Goal: Information Seeking & Learning: Learn about a topic

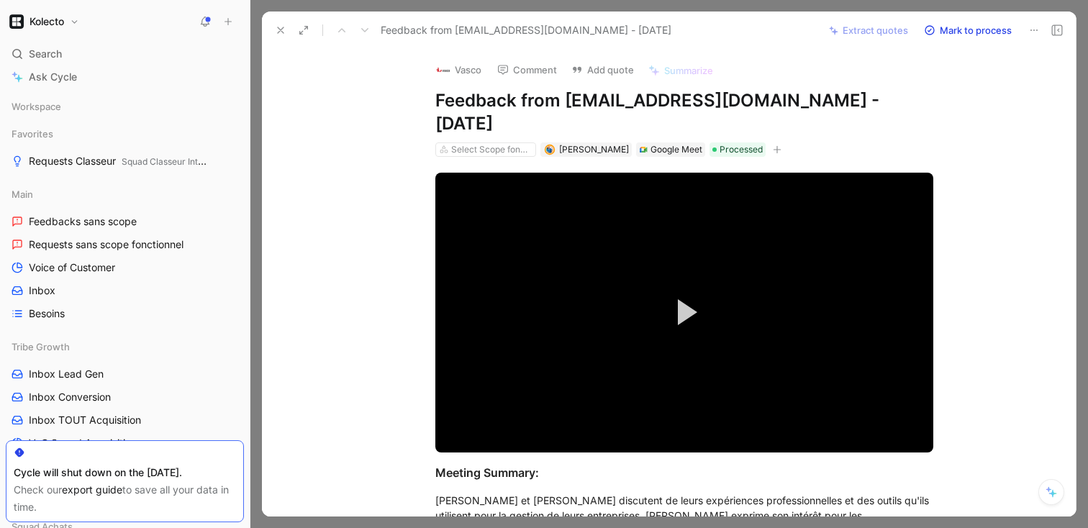
click at [275, 27] on icon at bounding box center [281, 30] width 12 height 12
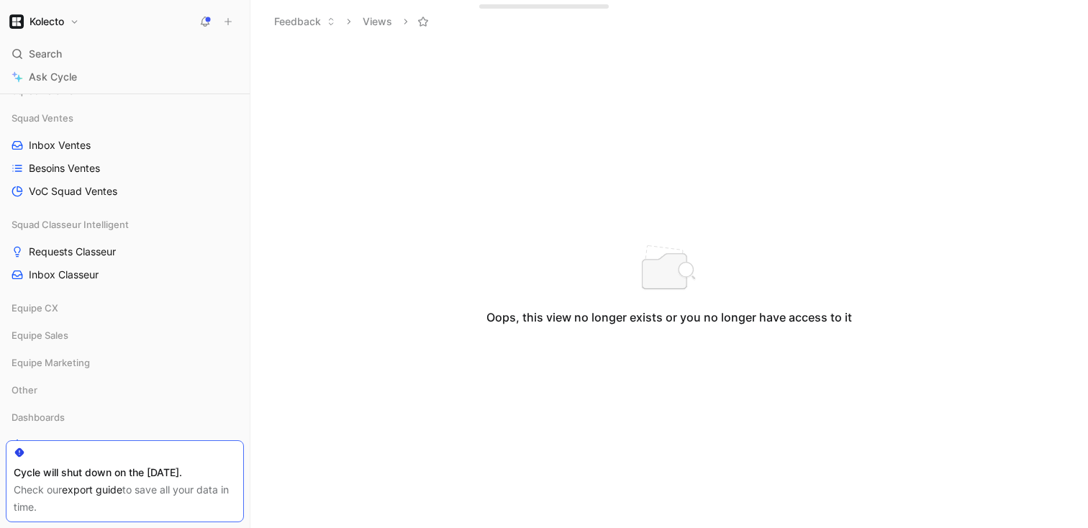
scroll to position [571, 0]
click at [84, 256] on span "Requests Classeur" at bounding box center [72, 250] width 87 height 14
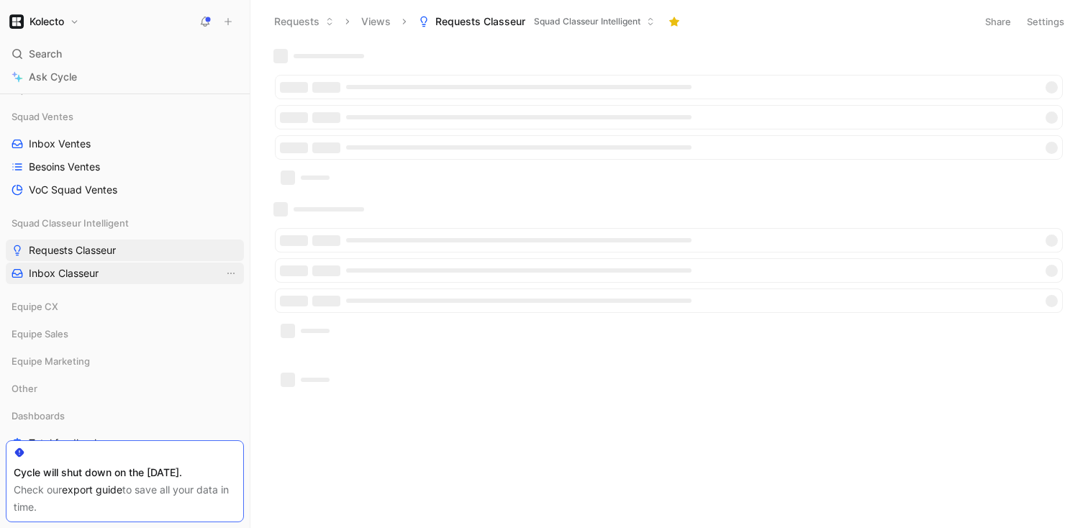
click at [79, 276] on span "Inbox Classeur" at bounding box center [64, 273] width 70 height 14
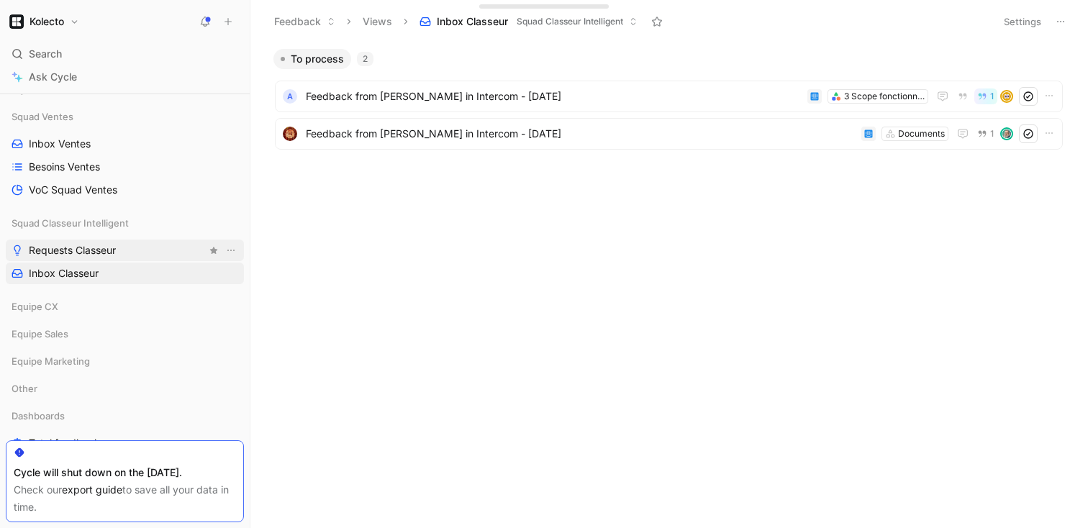
click at [69, 253] on span "Requests Classeur" at bounding box center [72, 250] width 87 height 14
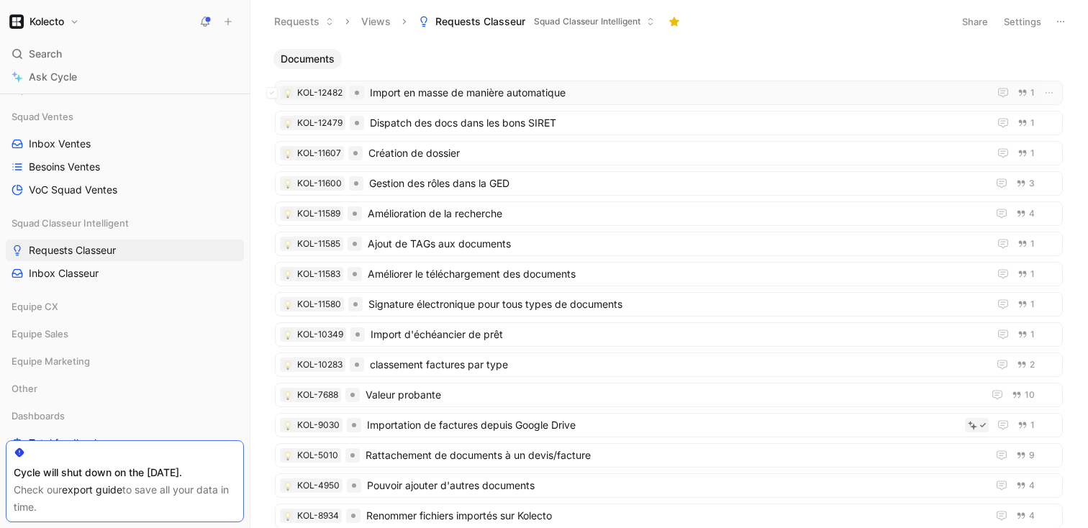
click at [535, 90] on span "Import en masse de manière automatique" at bounding box center [676, 92] width 613 height 17
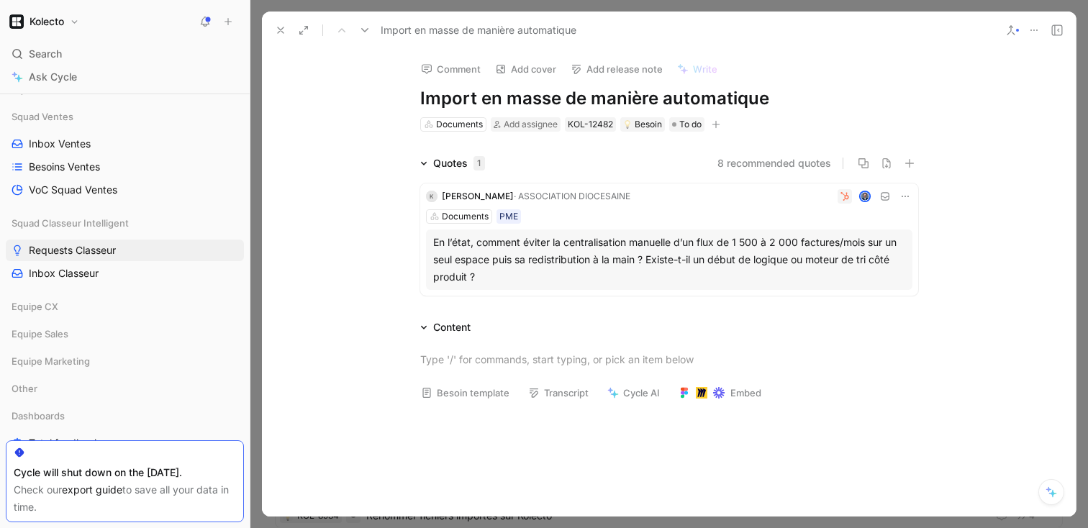
click at [271, 35] on button at bounding box center [281, 30] width 20 height 20
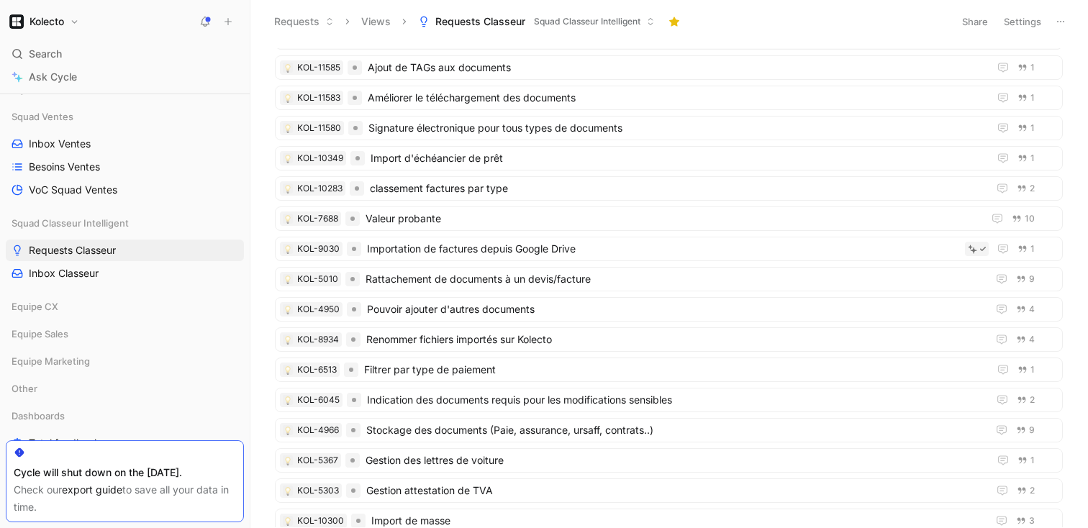
scroll to position [187, 0]
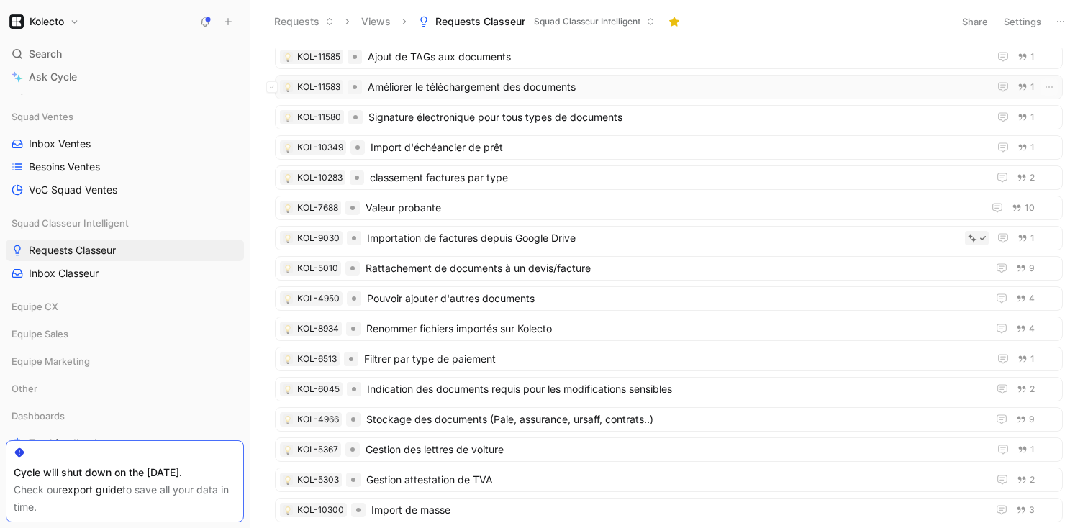
click at [481, 91] on span "Améliorer le téléchargement des documents" at bounding box center [675, 86] width 615 height 17
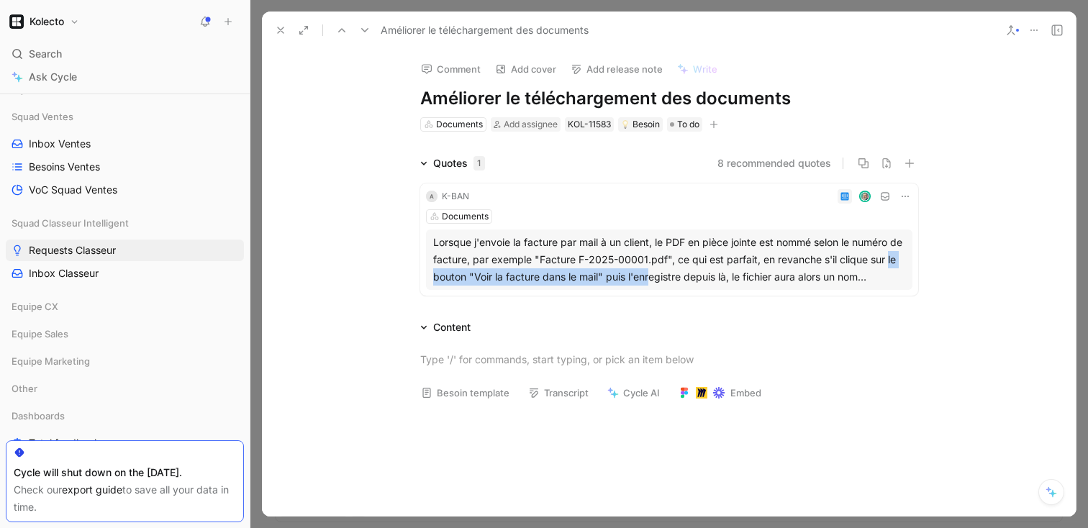
drag, startPoint x: 662, startPoint y: 278, endPoint x: 379, endPoint y: 270, distance: 282.9
click at [378, 271] on div "Quotes 1 8 recommended quotes a K-BAN Documents Lorsque j'envoie la facture par…" at bounding box center [669, 228] width 814 height 147
click at [358, 224] on div "Quotes 1 8 recommended quotes a K-BAN Documents Lorsque j'envoie la facture par…" at bounding box center [669, 228] width 814 height 147
click at [507, 272] on div "Lorsque j'envoie la facture par mail à un client, le PDF en pièce jointe est no…" at bounding box center [669, 260] width 472 height 52
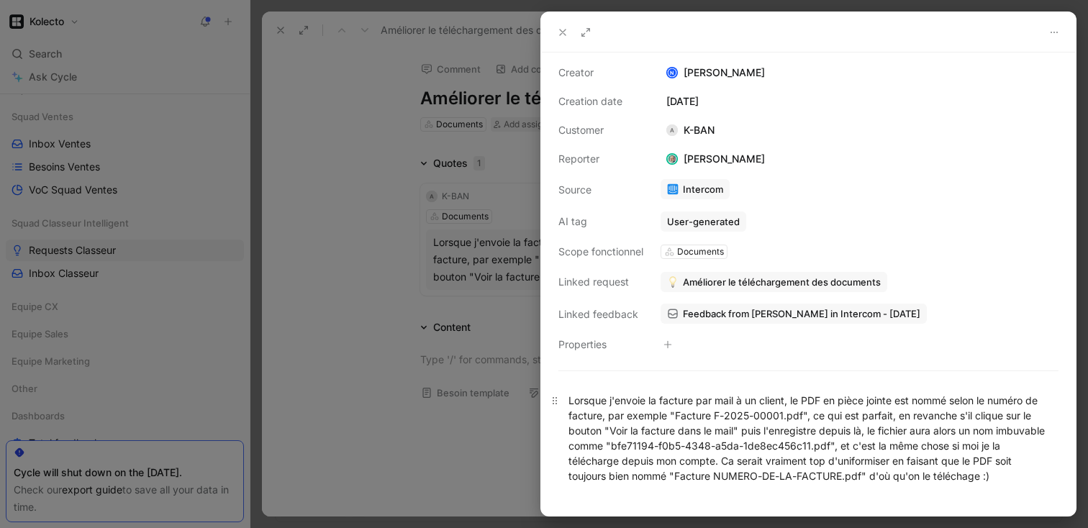
scroll to position [76, 0]
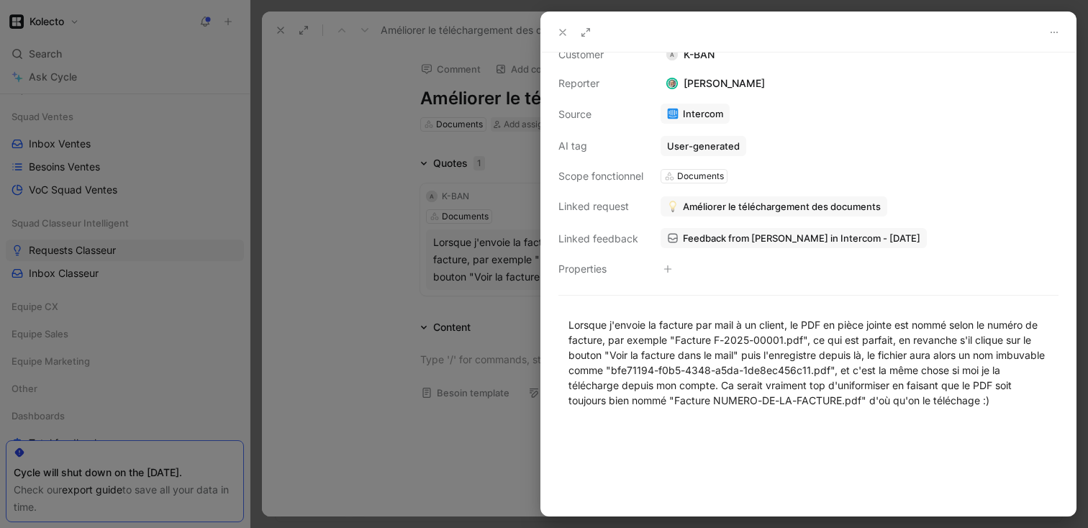
click at [560, 35] on icon at bounding box center [563, 33] width 12 height 12
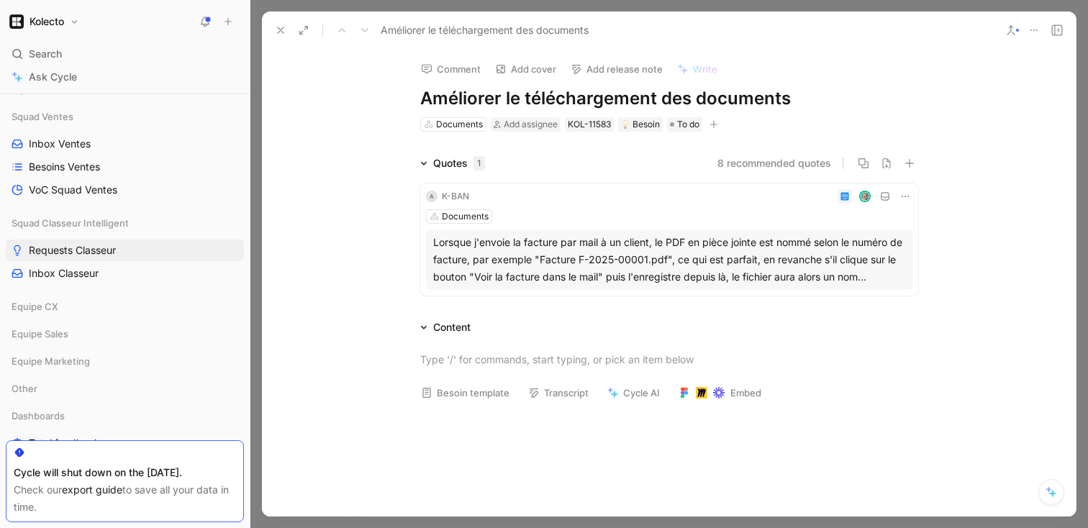
click at [279, 29] on use at bounding box center [281, 30] width 6 height 6
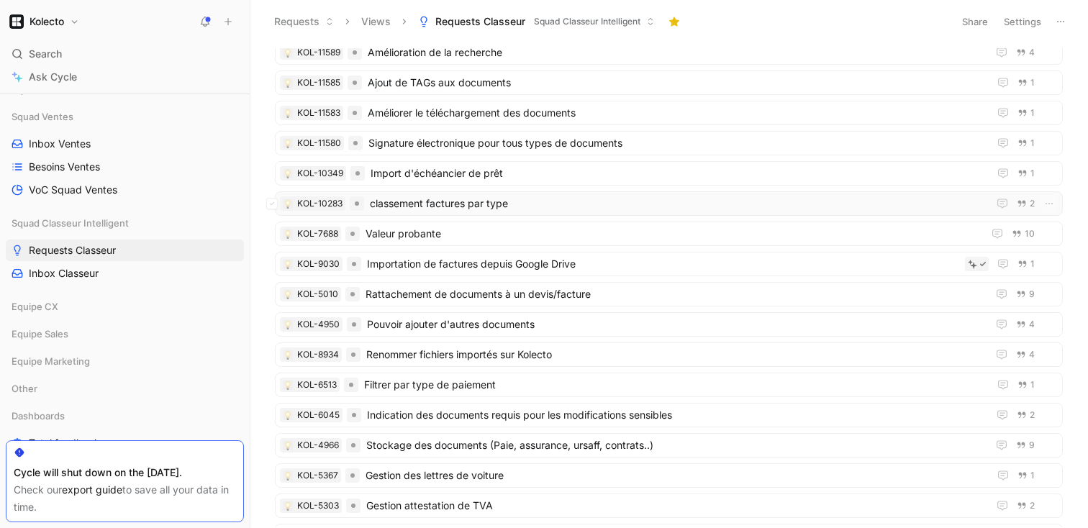
scroll to position [160, 0]
click at [432, 171] on span "Import d'échéancier de prêt" at bounding box center [677, 173] width 612 height 17
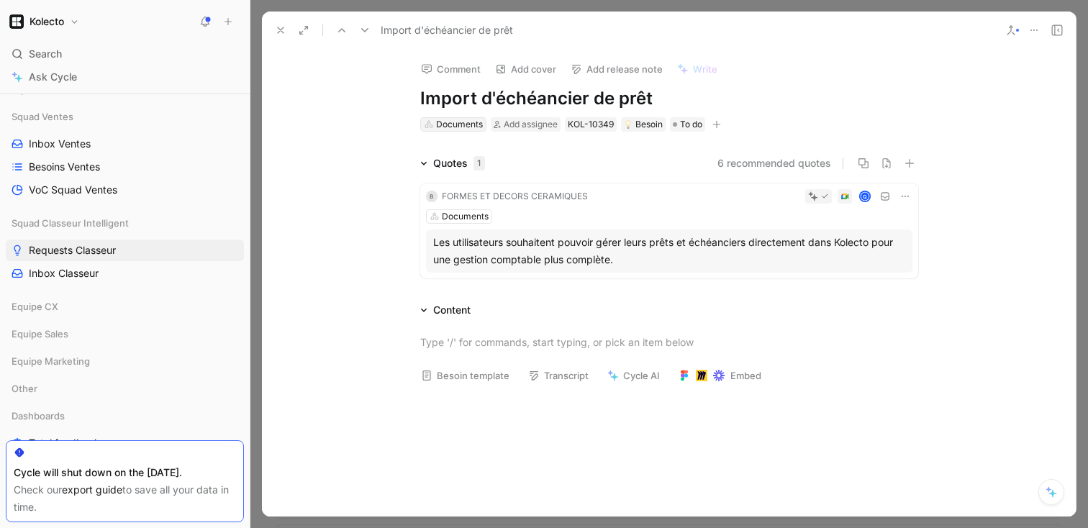
click at [448, 124] on div "Documents" at bounding box center [459, 124] width 47 height 14
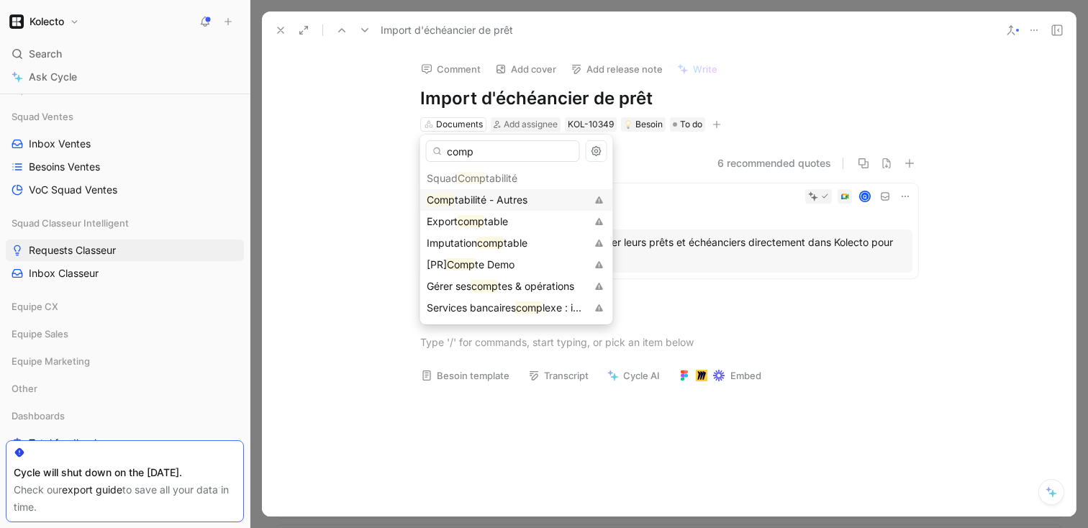
type input "comp"
click at [460, 204] on span "tabilité - Autres" at bounding box center [491, 200] width 73 height 12
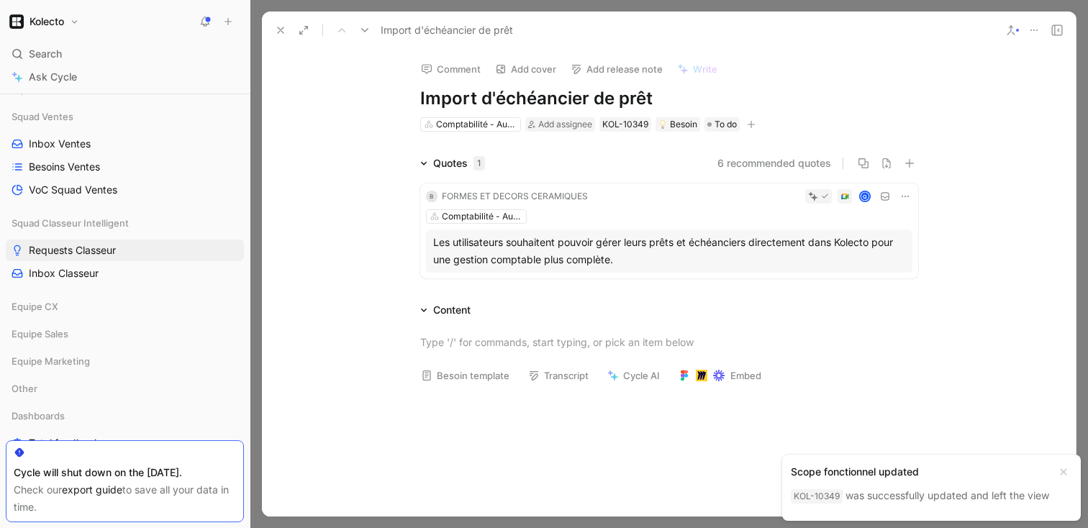
click at [281, 27] on icon at bounding box center [281, 30] width 12 height 12
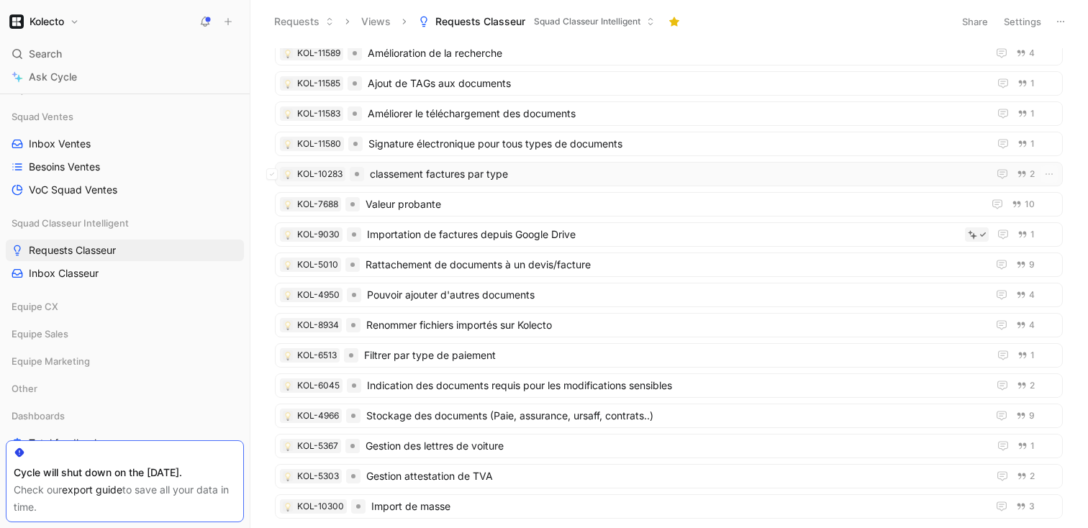
click at [436, 180] on span "classement factures par type" at bounding box center [676, 173] width 612 height 17
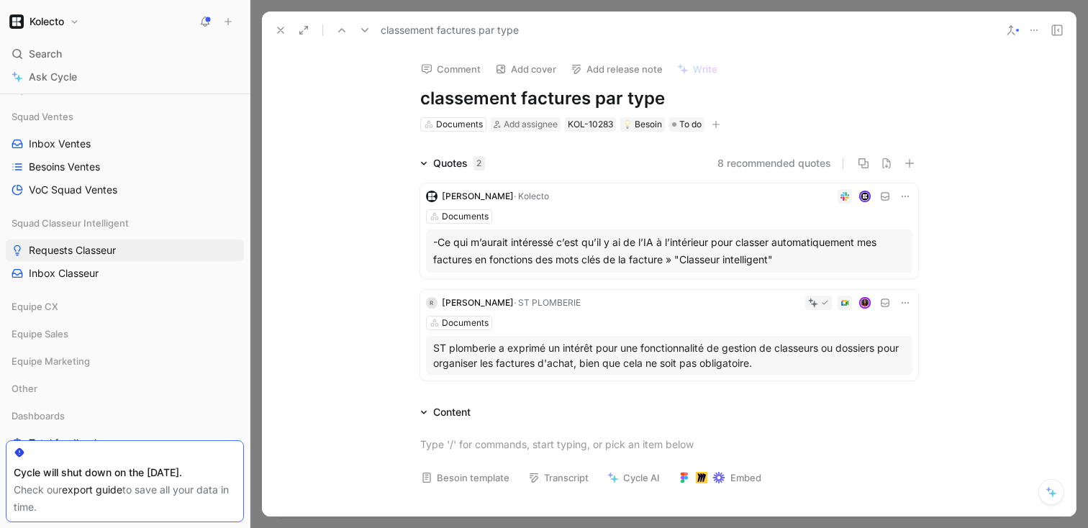
click at [505, 255] on div "-Ce qui m’aurait intéressé c’est qu’il y ai de l’IA à l’intérieur pour classer …" at bounding box center [669, 251] width 472 height 35
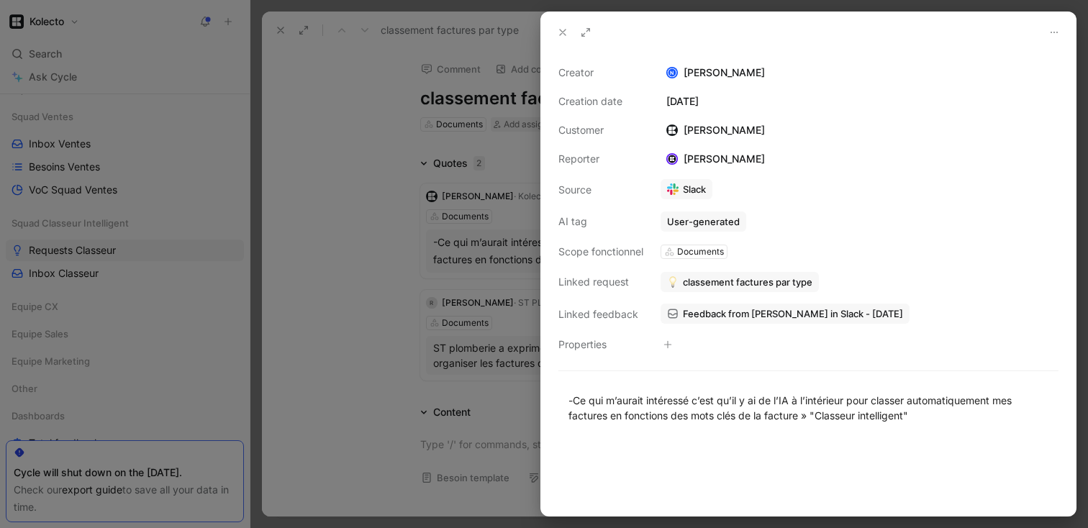
click at [554, 33] on button at bounding box center [563, 32] width 20 height 20
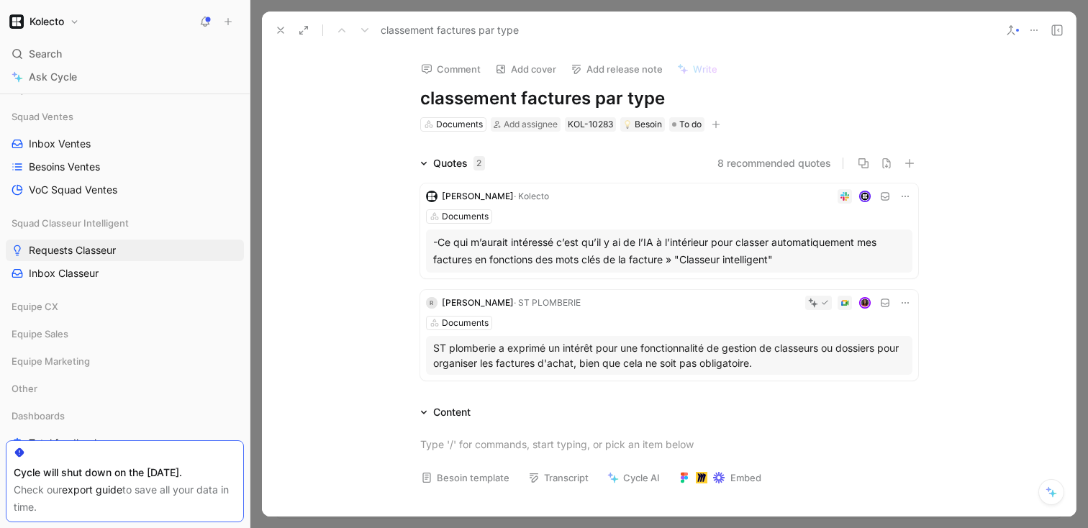
click at [527, 347] on p "ST plomberie a exprimé un intérêt pour une fonctionnalité de gestion de classeu…" at bounding box center [669, 355] width 472 height 30
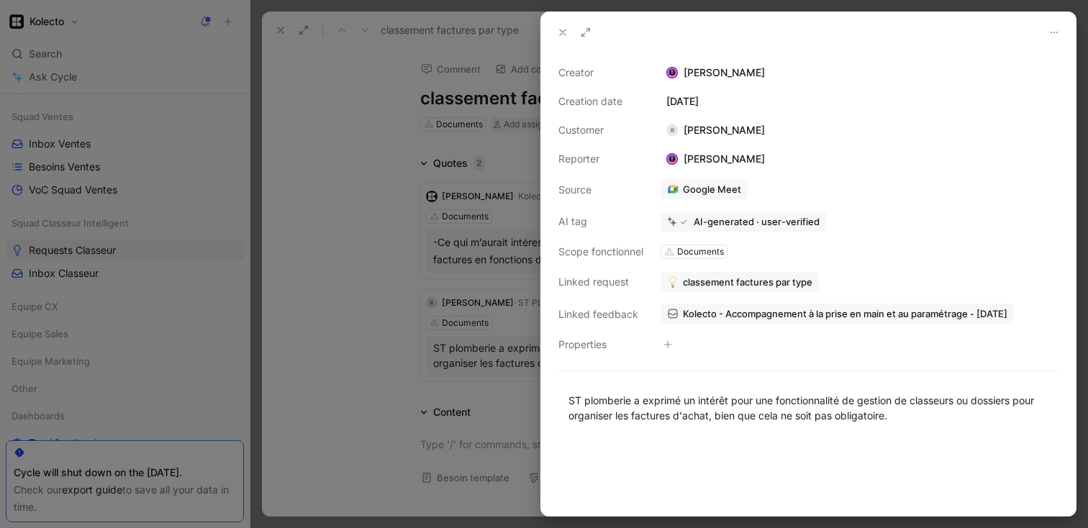
click at [368, 222] on div at bounding box center [544, 264] width 1088 height 528
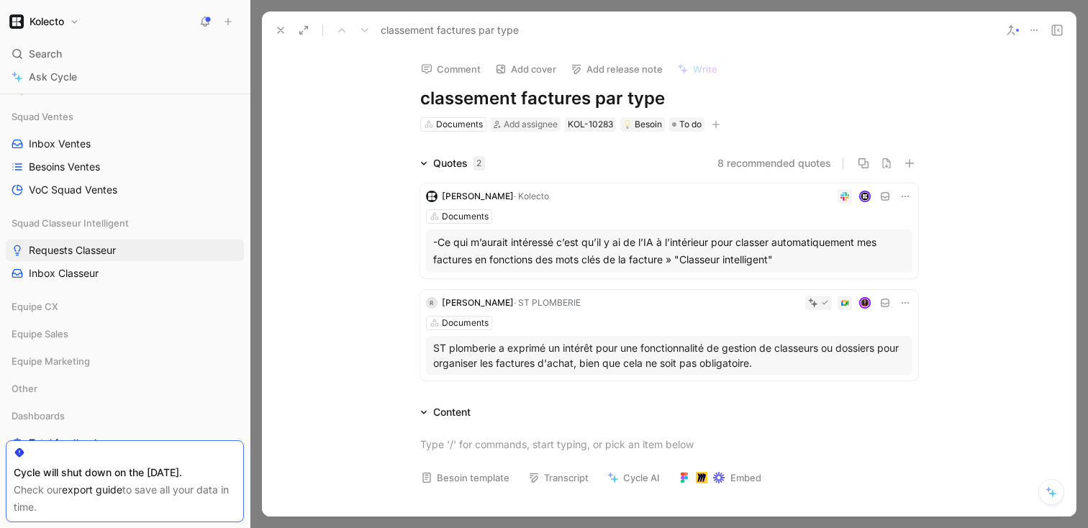
click at [278, 27] on icon at bounding box center [281, 30] width 12 height 12
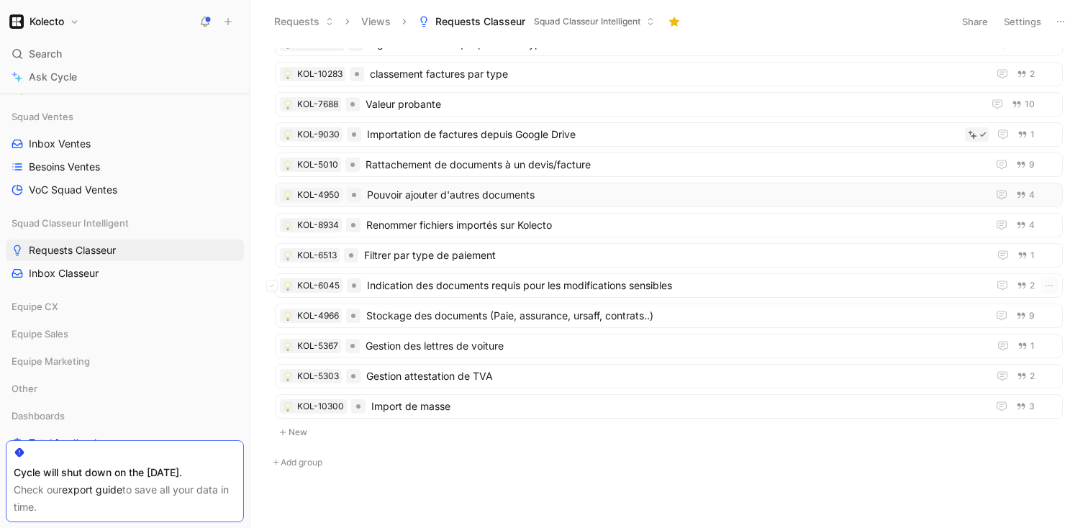
scroll to position [276, 0]
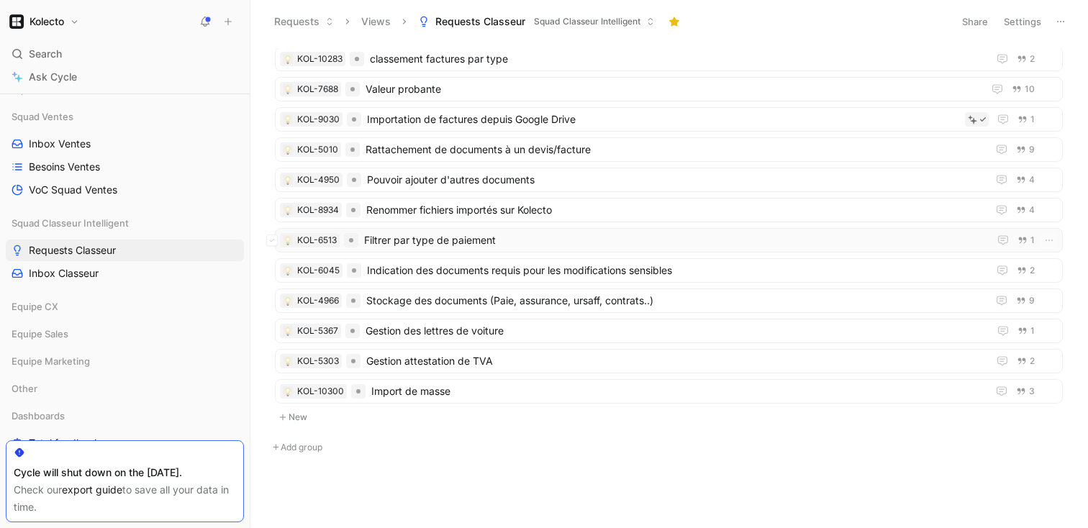
click at [436, 246] on span "Filtrer par type de paiement" at bounding box center [673, 240] width 619 height 17
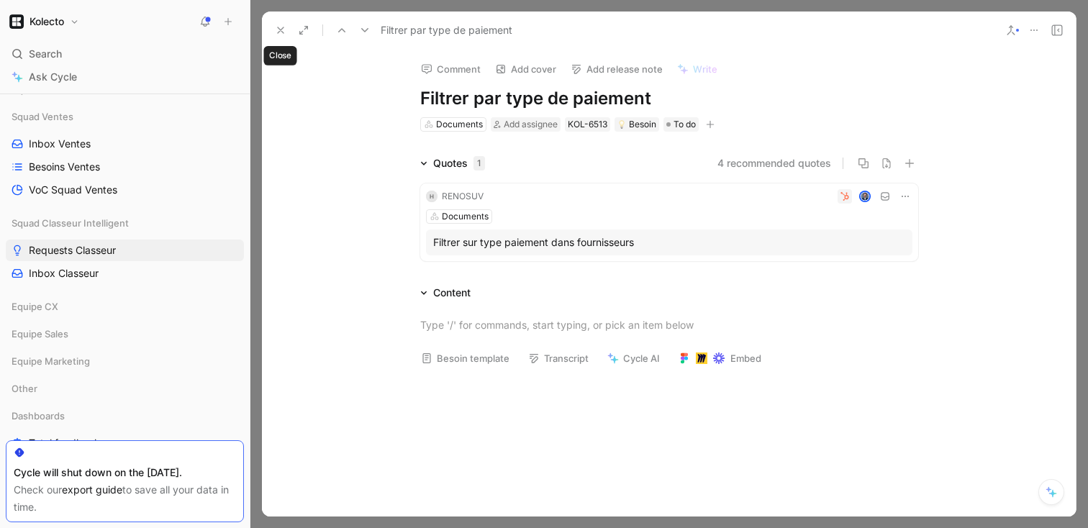
click at [281, 30] on icon at bounding box center [281, 30] width 12 height 12
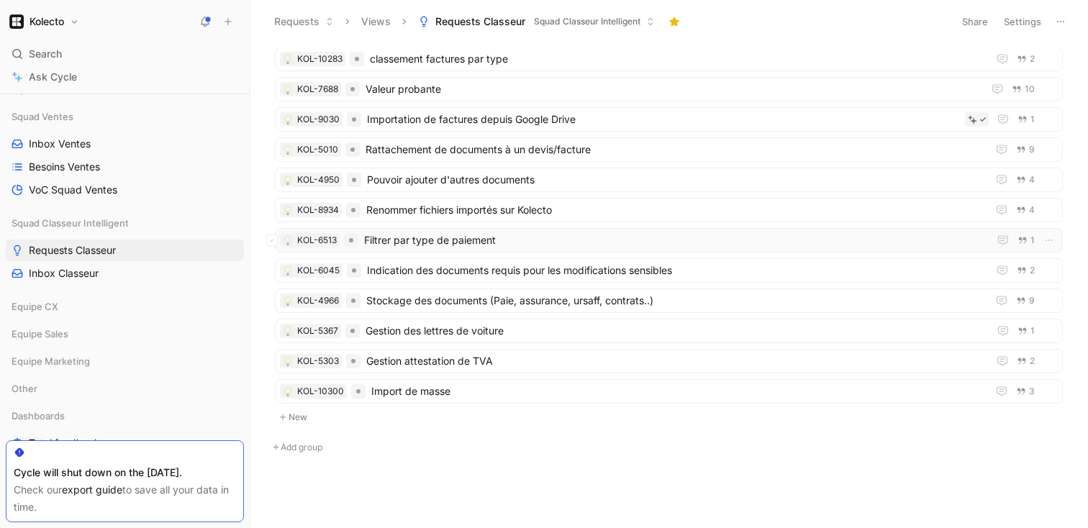
click at [453, 240] on span "Filtrer par type de paiement" at bounding box center [673, 240] width 619 height 17
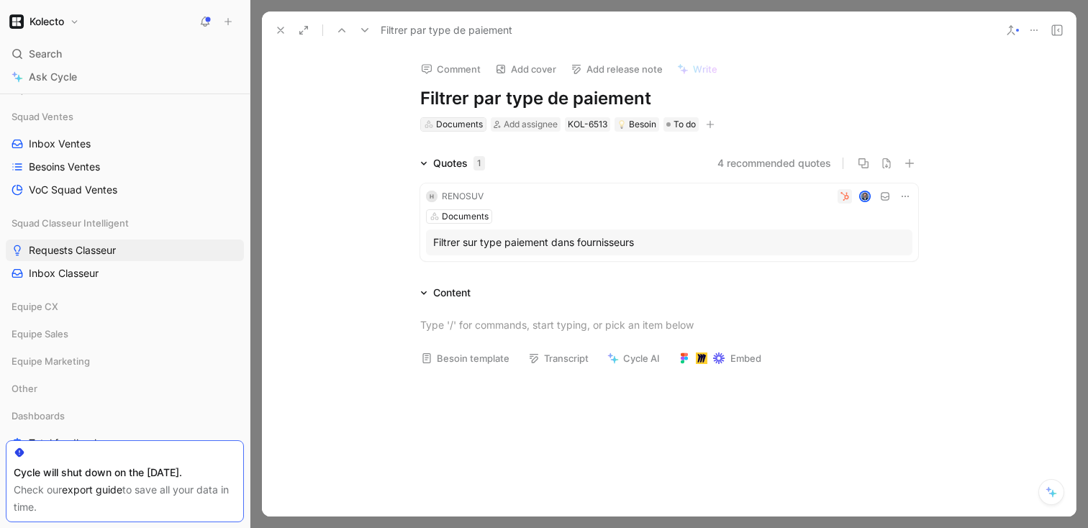
click at [457, 129] on div "Documents" at bounding box center [459, 124] width 47 height 14
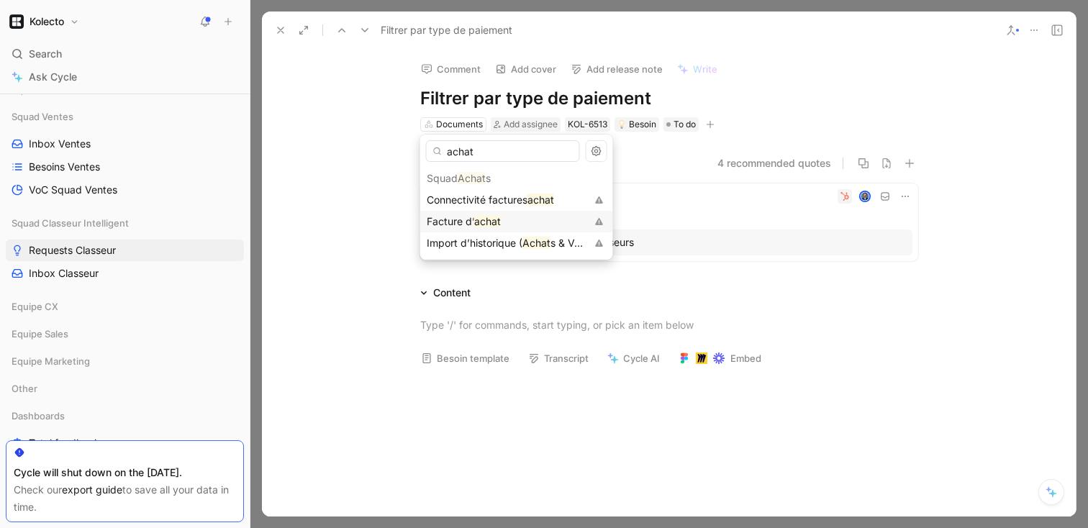
type input "achat"
click at [475, 224] on mark "achat" at bounding box center [487, 221] width 27 height 12
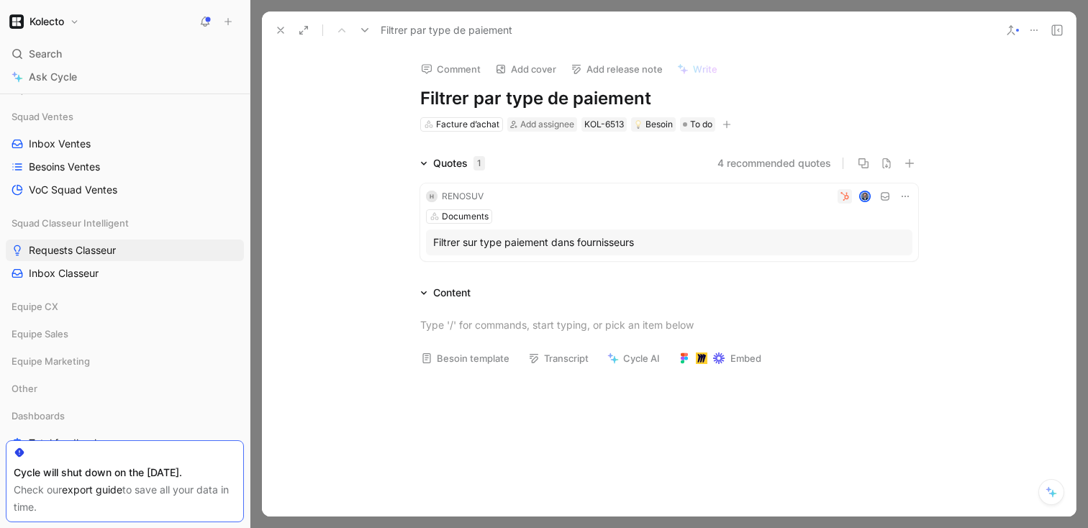
scroll to position [245, 0]
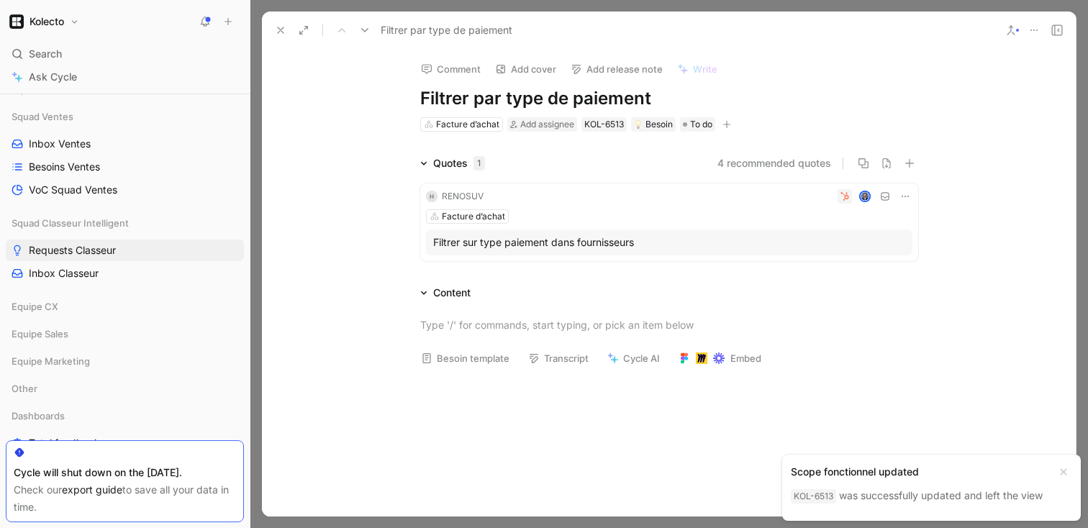
click at [278, 33] on use at bounding box center [281, 30] width 6 height 6
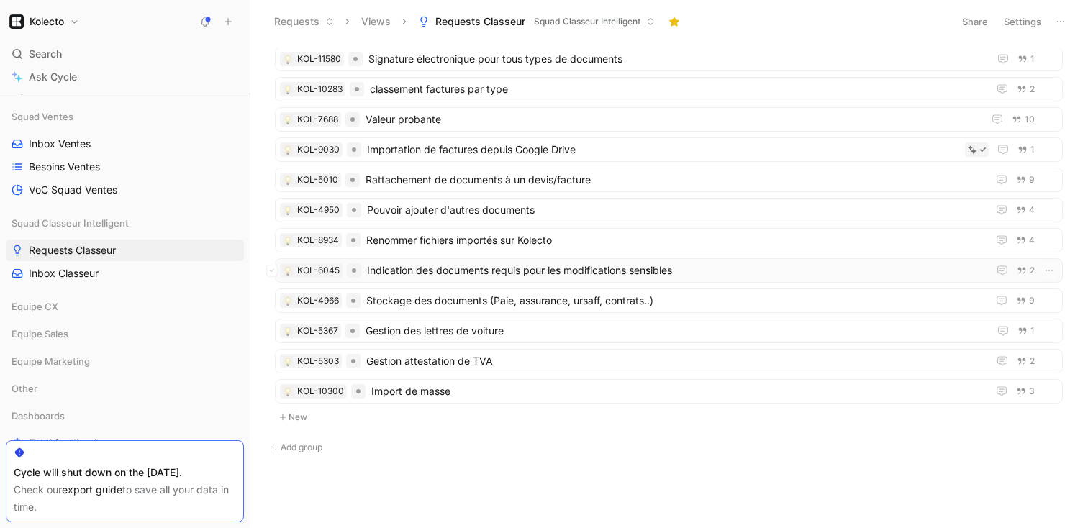
click at [451, 275] on span "Indication des documents requis pour les modifications sensibles" at bounding box center [674, 270] width 615 height 17
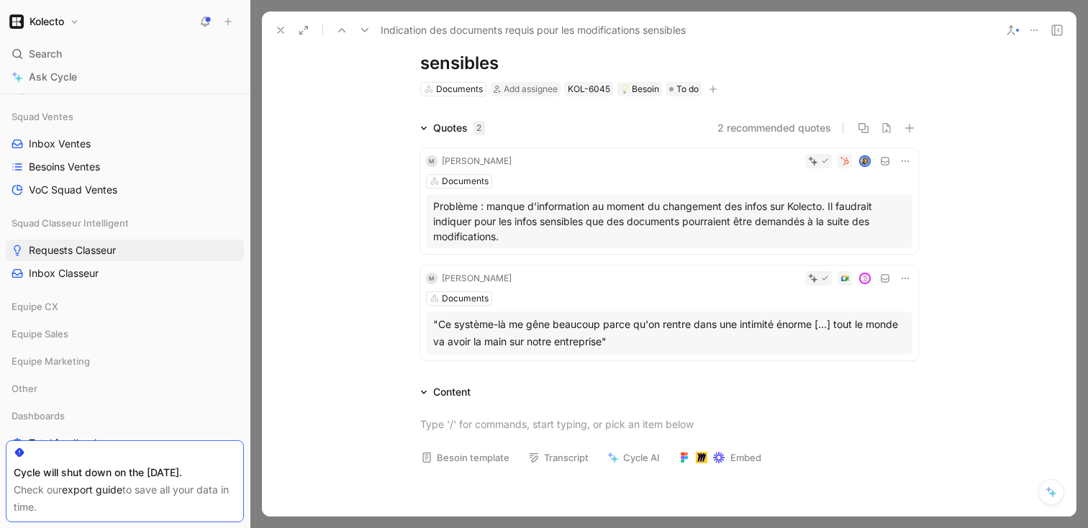
scroll to position [62, 0]
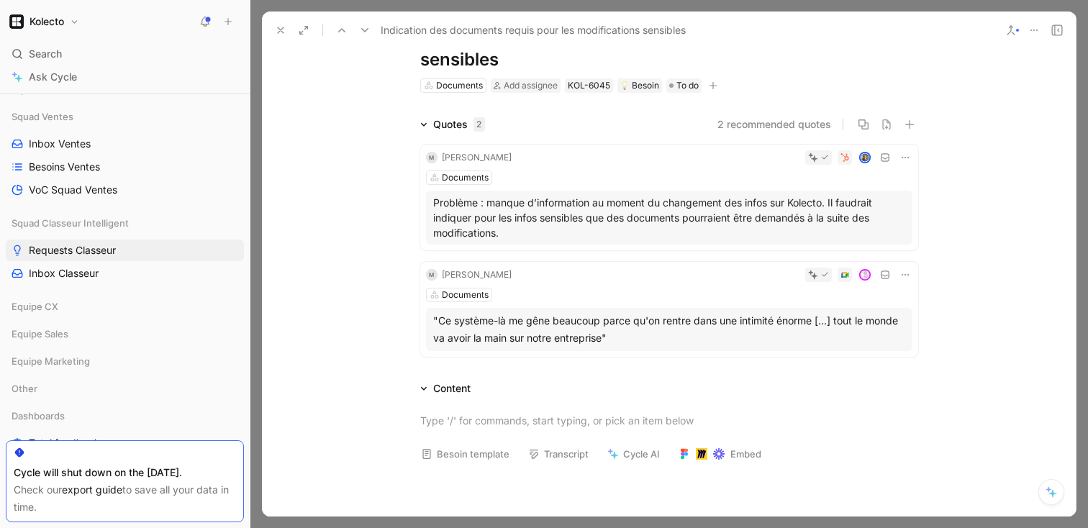
click at [610, 213] on p "Problème : manque d’information au moment du changement des infos sur Kolecto. …" at bounding box center [669, 217] width 472 height 45
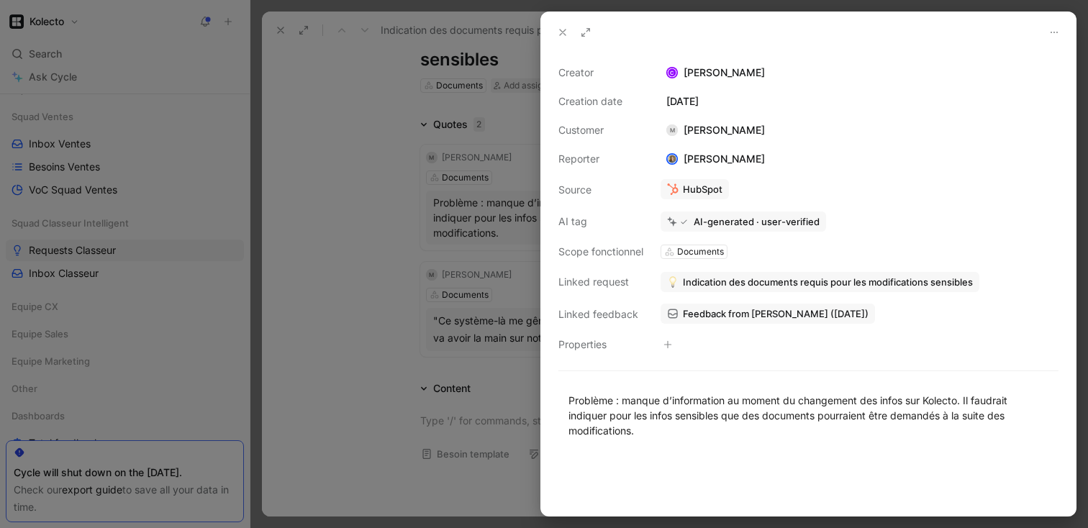
click at [368, 394] on div at bounding box center [544, 264] width 1088 height 528
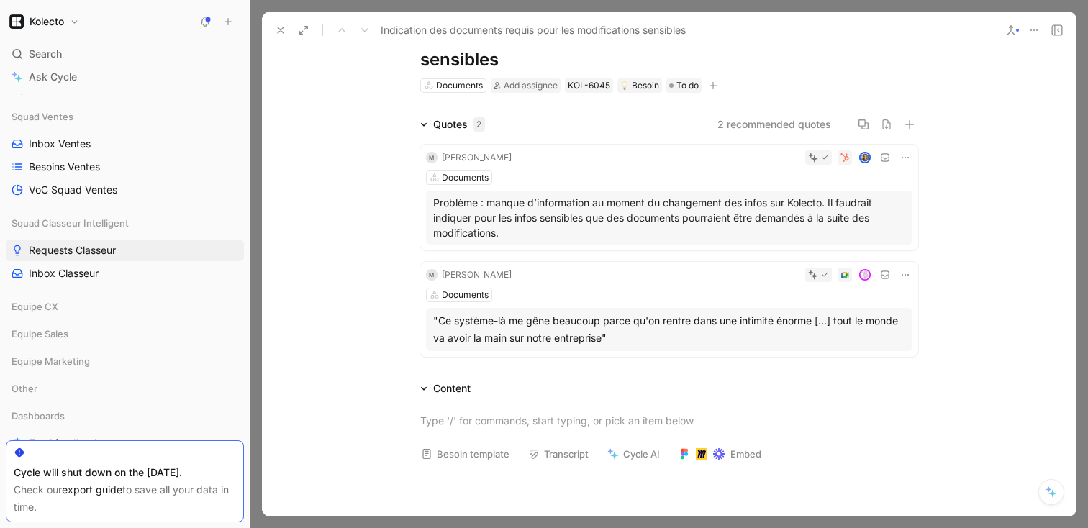
click at [494, 339] on div ""Ce système-là me gêne beaucoup parce qu'on rentre dans une intimité énorme [..…" at bounding box center [669, 329] width 472 height 35
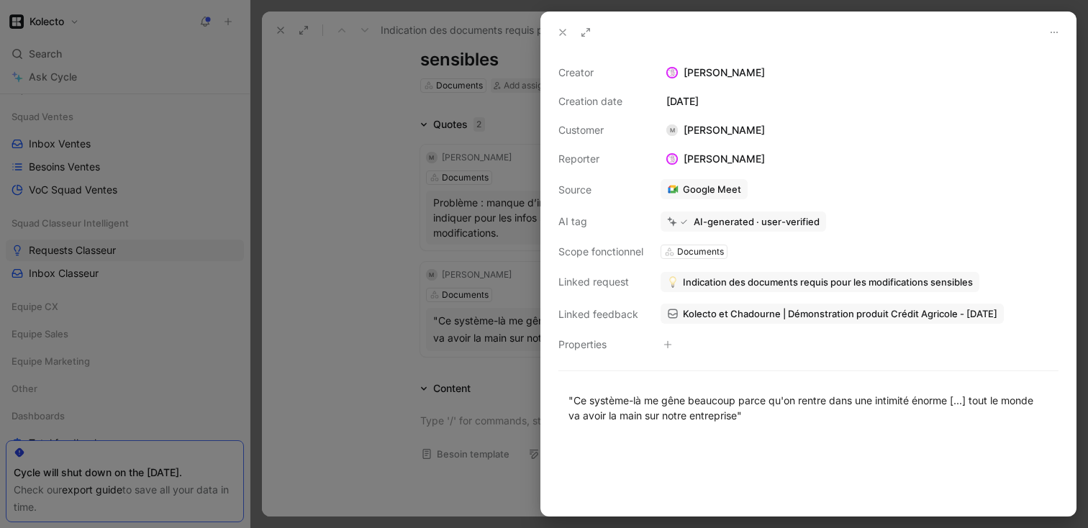
click at [486, 374] on div at bounding box center [544, 264] width 1088 height 528
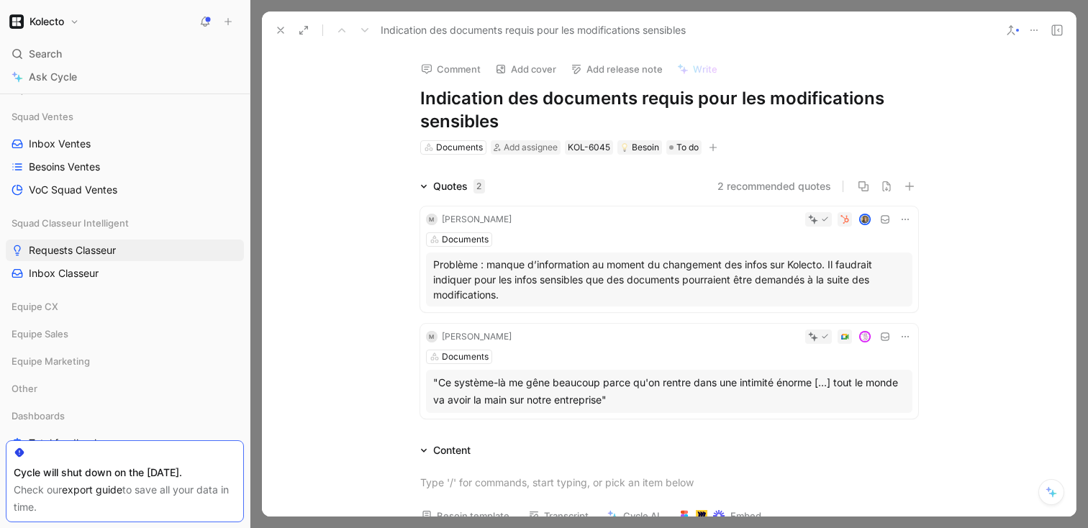
click at [276, 33] on icon at bounding box center [281, 30] width 12 height 12
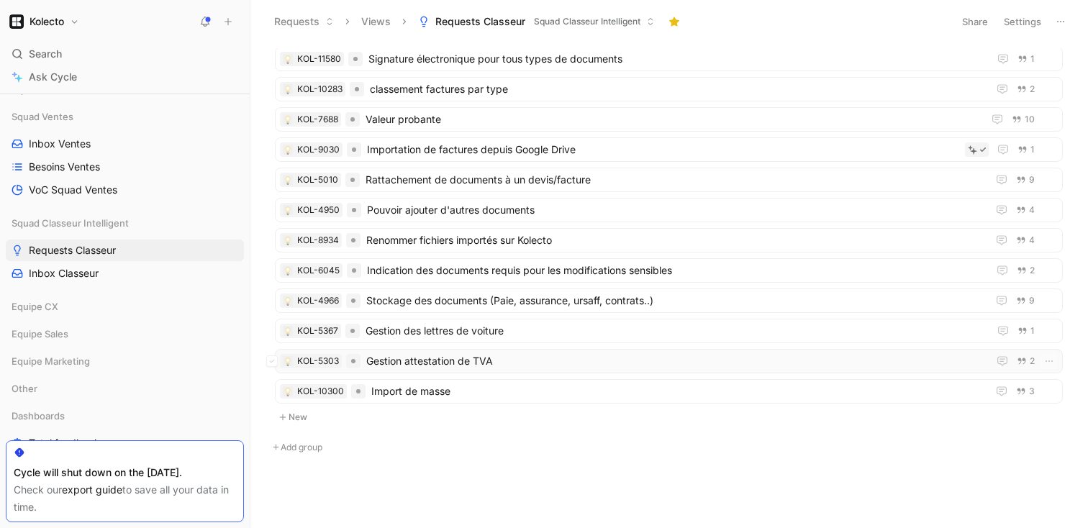
click at [396, 366] on span "Gestion attestation de TVA" at bounding box center [674, 361] width 616 height 17
